Goal: Task Accomplishment & Management: Manage account settings

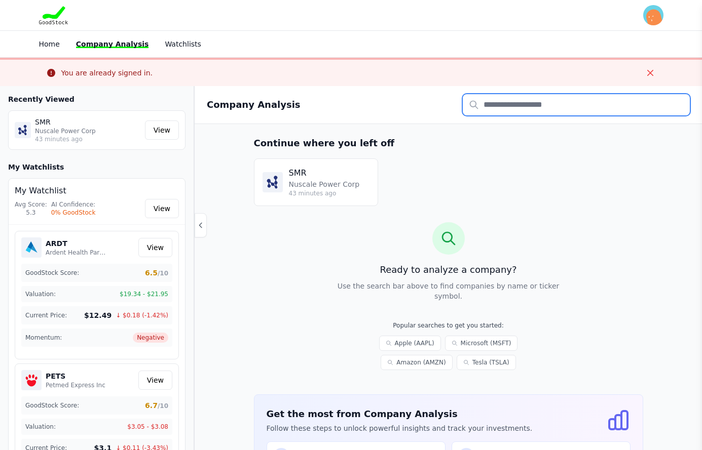
click at [492, 106] on input "text" at bounding box center [576, 104] width 227 height 21
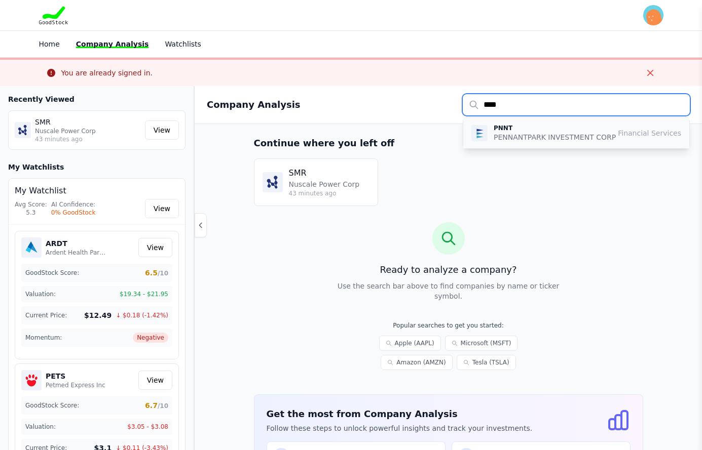
type input "****"
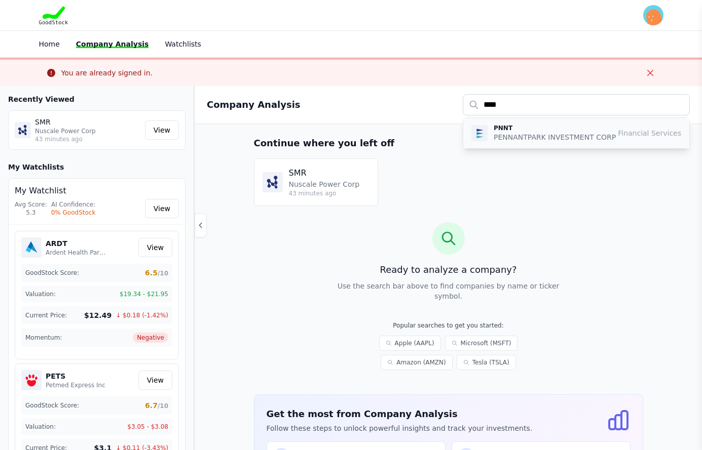
click at [526, 134] on p "PENNANTPARK INVESTMENT CORP" at bounding box center [554, 137] width 122 height 10
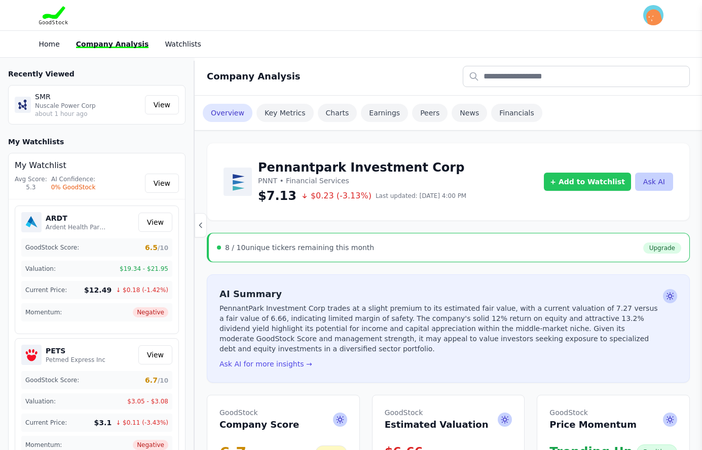
click at [596, 176] on button "+ Add to Watchlist" at bounding box center [587, 182] width 87 height 18
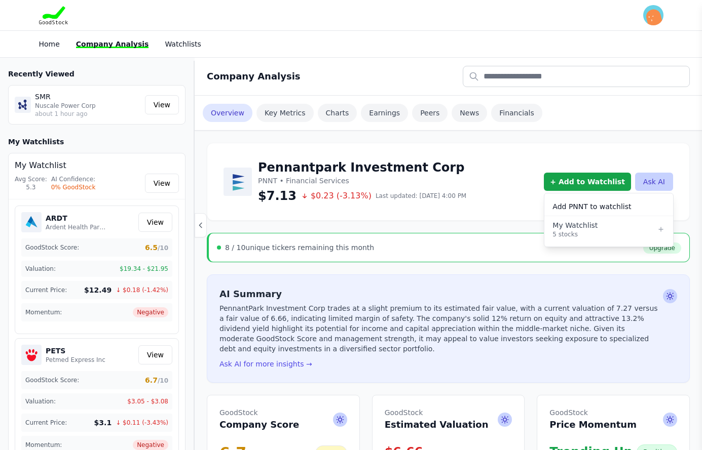
click at [590, 205] on h4 "Add PNNT to watchlist" at bounding box center [608, 207] width 112 height 10
click at [603, 177] on button "+ Add to Watchlist" at bounding box center [587, 182] width 87 height 18
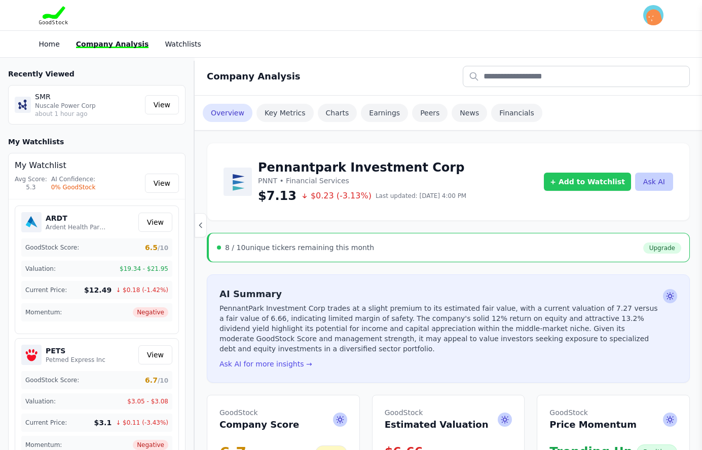
click at [594, 177] on button "+ Add to Watchlist" at bounding box center [587, 182] width 87 height 18
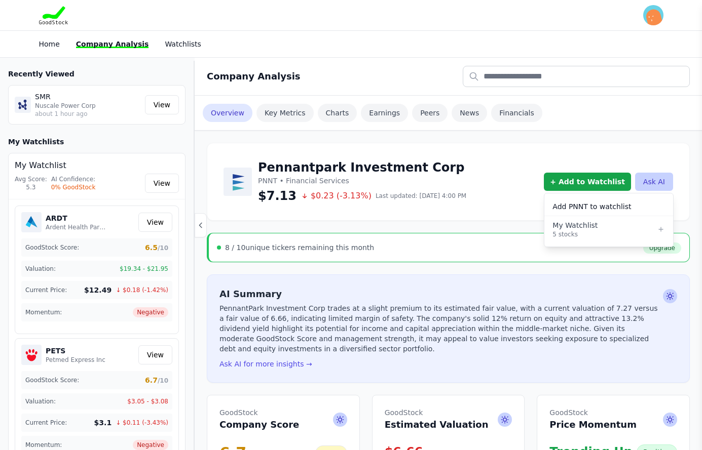
click at [485, 164] on div "Pennantpark Investment Corp PNNT • Financial Services $7.13 $0.23 (-3.13%) Last…" at bounding box center [447, 182] width 449 height 45
